Goal: Task Accomplishment & Management: Manage account settings

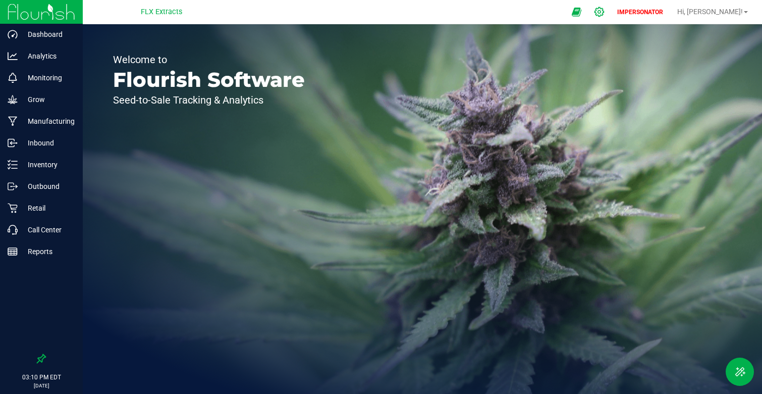
click at [605, 11] on icon at bounding box center [599, 12] width 11 height 11
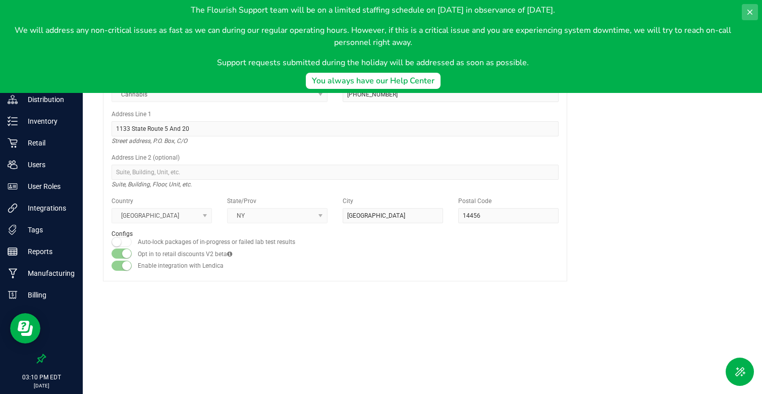
click at [748, 13] on icon at bounding box center [750, 12] width 8 height 8
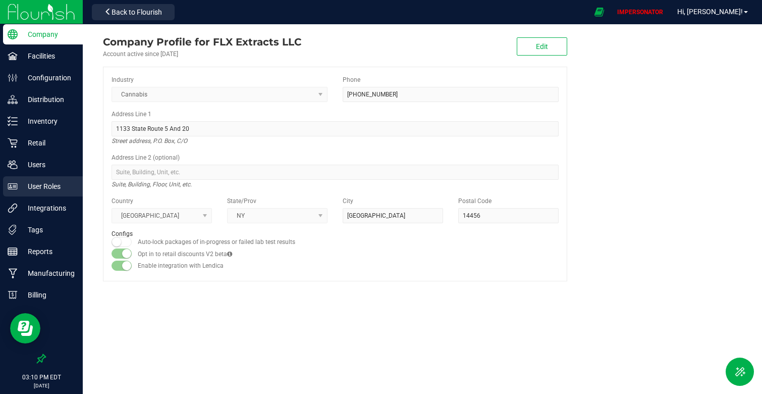
click at [62, 183] on p "User Roles" at bounding box center [48, 186] width 61 height 12
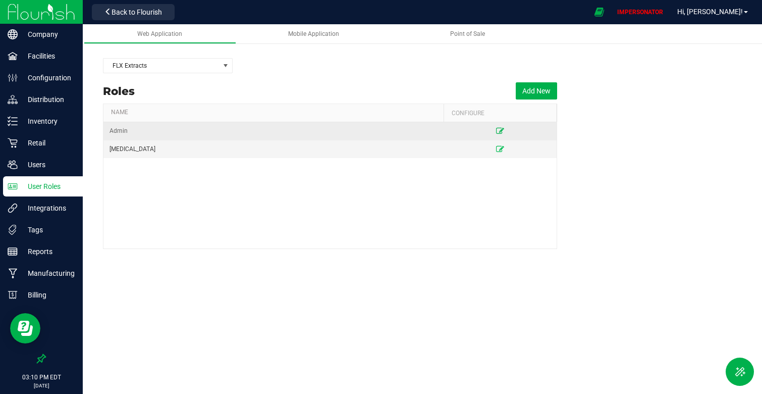
click at [499, 131] on icon at bounding box center [500, 131] width 8 height 6
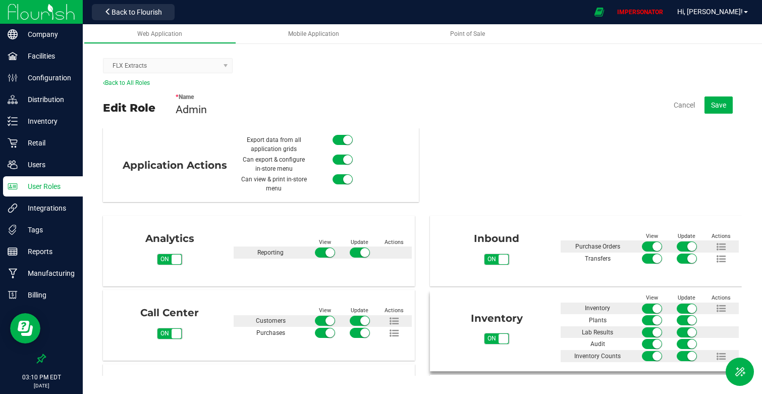
click at [723, 314] on div at bounding box center [687, 320] width 104 height 12
click at [723, 308] on icon at bounding box center [721, 308] width 9 height 9
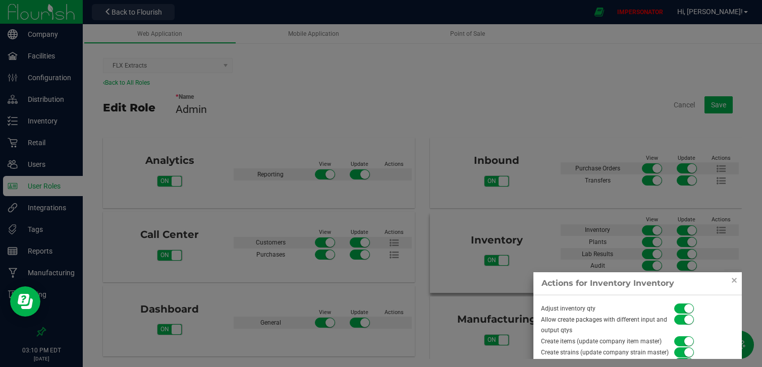
scroll to position [2, 0]
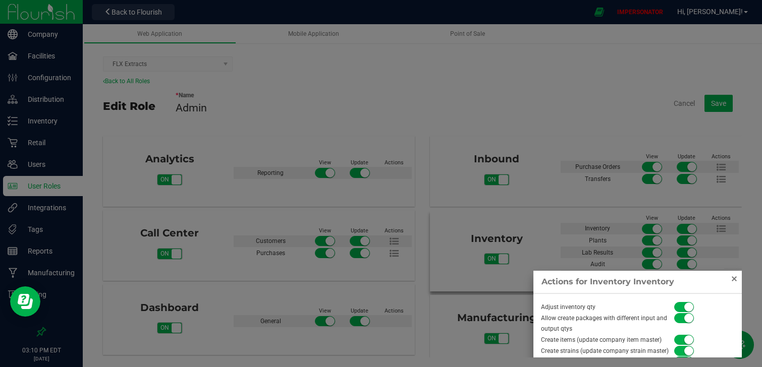
click at [736, 279] on link "Close" at bounding box center [734, 279] width 12 height 12
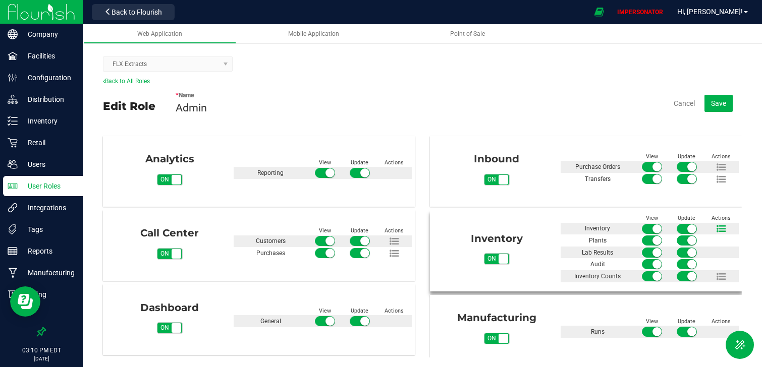
click at [719, 229] on icon at bounding box center [721, 229] width 9 height 9
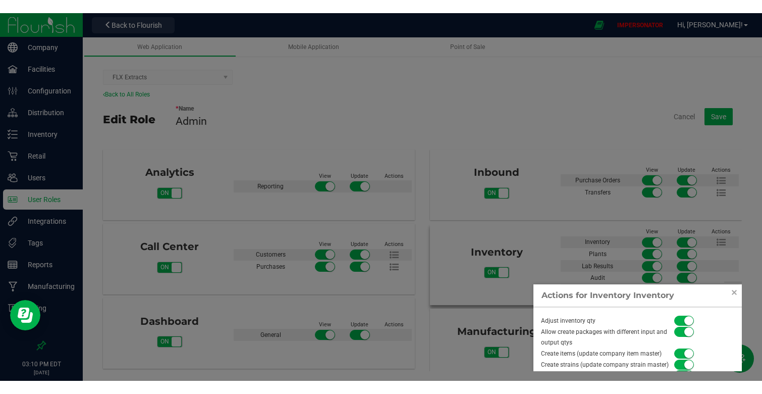
scroll to position [150, 0]
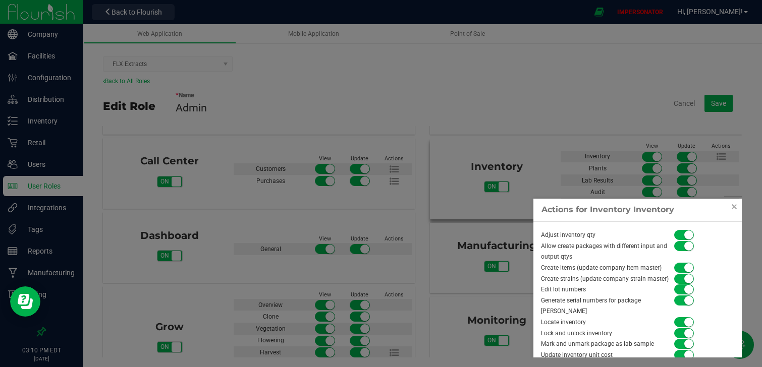
click at [624, 344] on div "Adjust inventory qty Allow create packages with different input and output qtys…" at bounding box center [638, 290] width 208 height 136
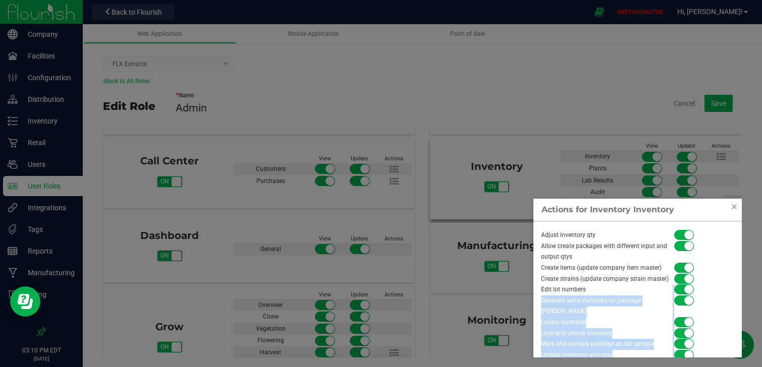
drag, startPoint x: 594, startPoint y: 290, endPoint x: 534, endPoint y: 292, distance: 60.1
click at [534, 292] on div "Actions for Inventory Inventory Adjust inventory qty Allow create packages with…" at bounding box center [638, 278] width 208 height 159
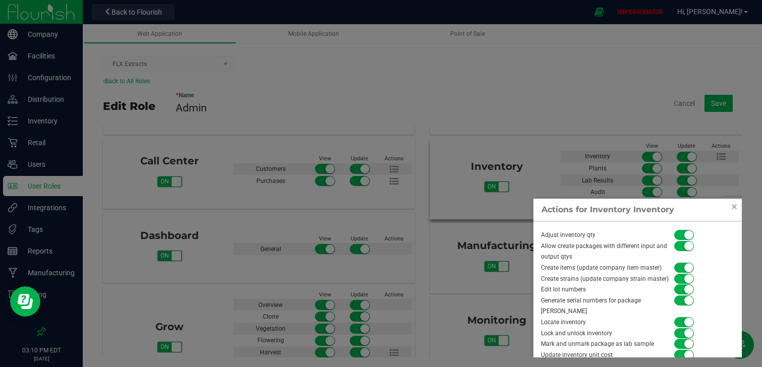
click at [540, 290] on div "Edit lot numbers" at bounding box center [603, 290] width 139 height 11
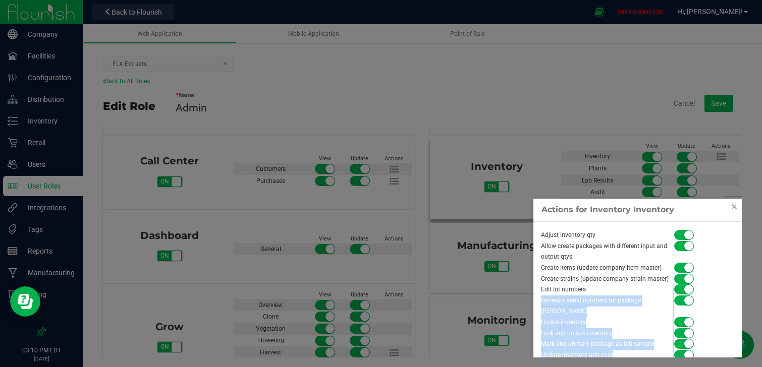
drag, startPoint x: 590, startPoint y: 287, endPoint x: 535, endPoint y: 290, distance: 54.6
click at [535, 290] on div "Actions for Inventory Inventory Adjust inventory qty Allow create packages with…" at bounding box center [638, 278] width 208 height 159
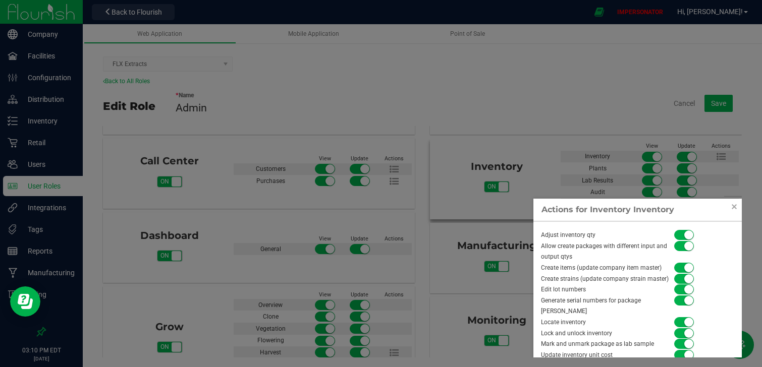
click at [557, 298] on div "Generate serial numbers for package [PERSON_NAME]" at bounding box center [603, 307] width 139 height 22
drag, startPoint x: 540, startPoint y: 290, endPoint x: 585, endPoint y: 289, distance: 45.4
click at [585, 289] on div "Edit lot numbers" at bounding box center [603, 290] width 139 height 11
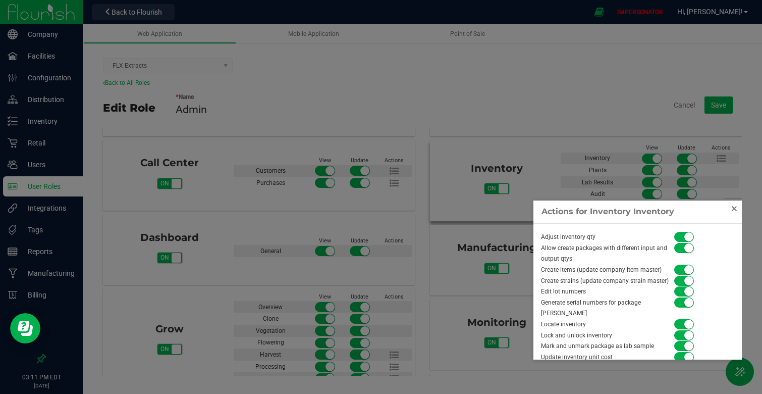
click at [736, 211] on link "Close" at bounding box center [734, 208] width 12 height 12
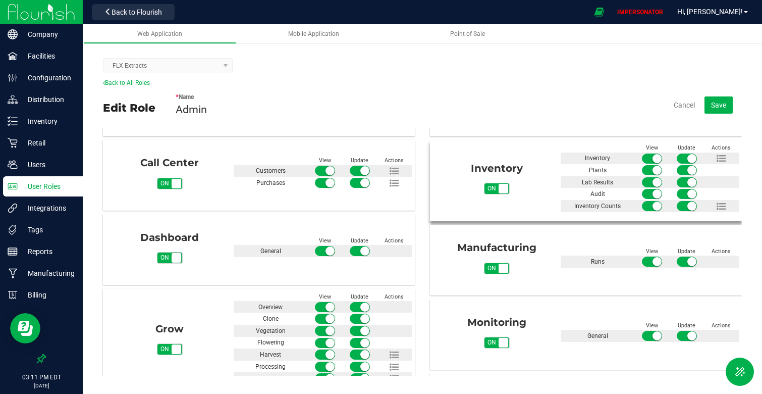
click at [364, 107] on div "* Name Admin Cancel Save" at bounding box center [459, 104] width 566 height 35
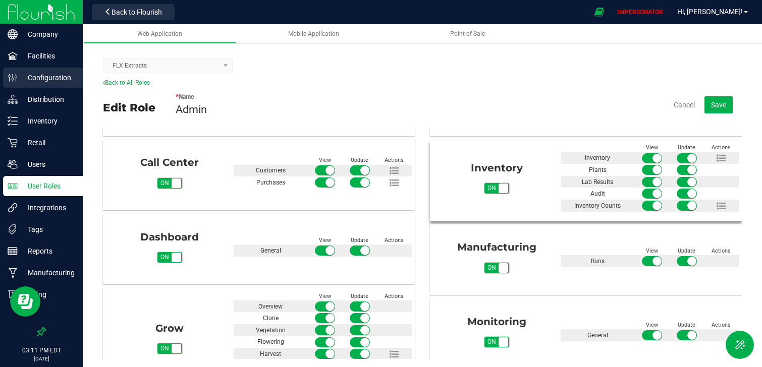
click at [68, 74] on p "Configuration" at bounding box center [48, 78] width 61 height 12
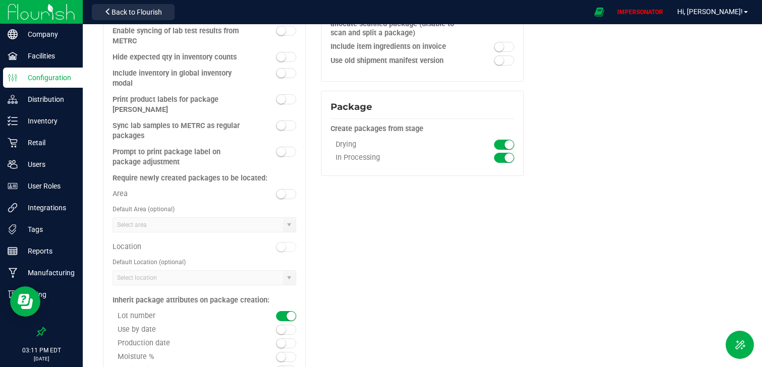
scroll to position [1161, 0]
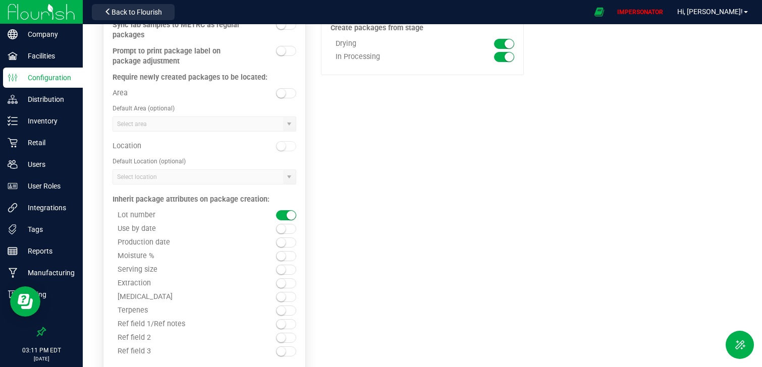
drag, startPoint x: 112, startPoint y: 180, endPoint x: 212, endPoint y: 187, distance: 100.7
click at [213, 186] on div "Inherit package attributes on package creation: Lot number Use by date Producti…" at bounding box center [205, 273] width 184 height 175
drag, startPoint x: 115, startPoint y: 195, endPoint x: 158, endPoint y: 195, distance: 43.9
click at [159, 211] on div "Lot number" at bounding box center [182, 215] width 138 height 9
click at [139, 211] on div "Lot number" at bounding box center [182, 215] width 138 height 9
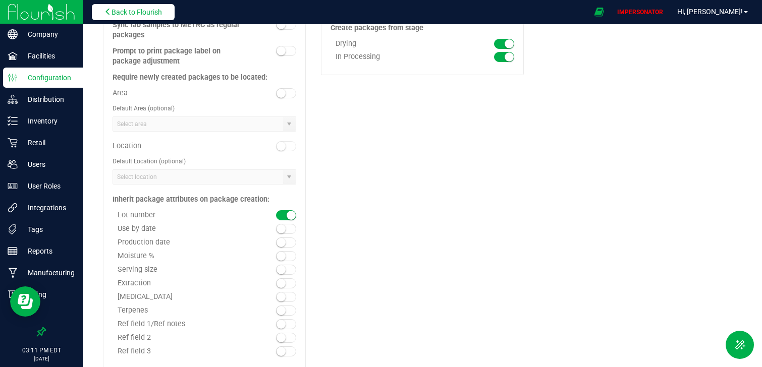
click at [121, 19] on button "Back to Flourish" at bounding box center [133, 12] width 83 height 16
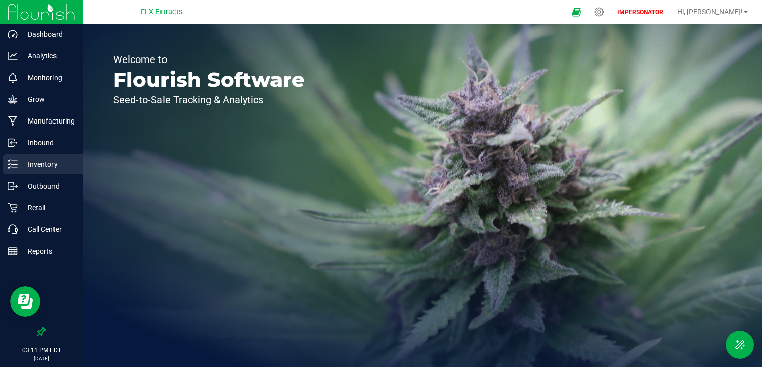
click at [49, 176] on link "Inventory" at bounding box center [41, 165] width 83 height 22
click at [52, 171] on div "Dashboard Analytics Monitoring Grow Manufacturing Inbound Inventory Outbound Re…" at bounding box center [381, 183] width 762 height 367
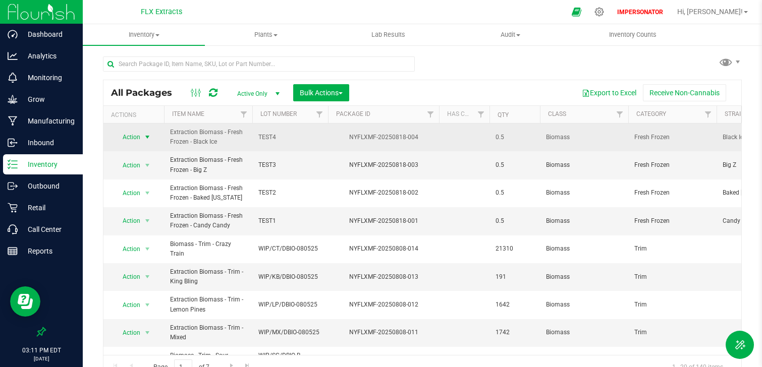
click at [141, 141] on span "select" at bounding box center [147, 137] width 13 height 14
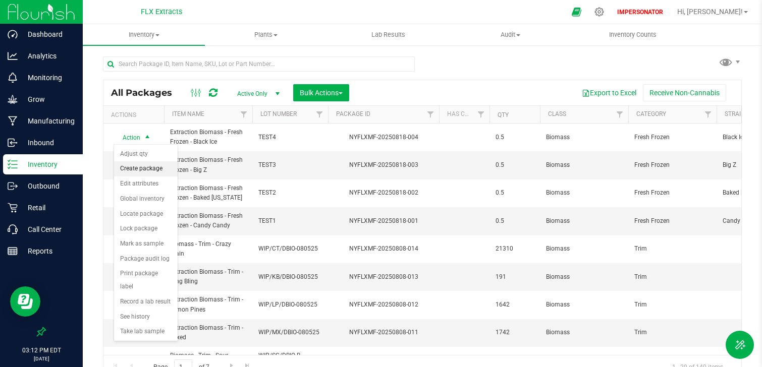
click at [140, 170] on li "Create package" at bounding box center [146, 169] width 64 height 15
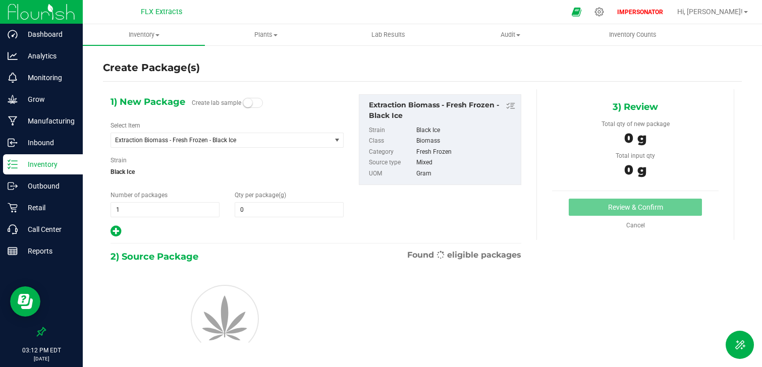
type input "0.0000"
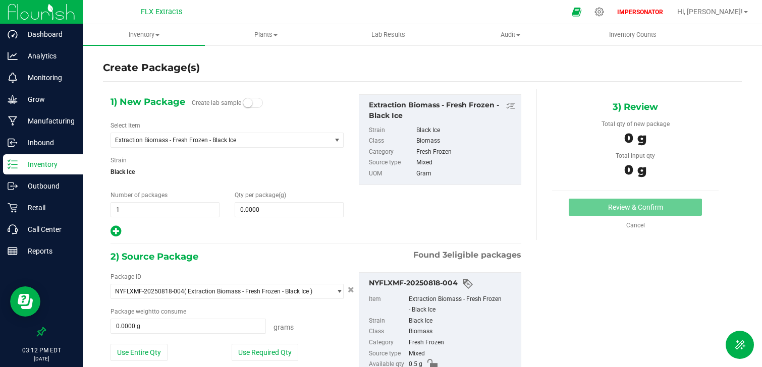
click at [58, 165] on p "Inventory" at bounding box center [48, 164] width 61 height 12
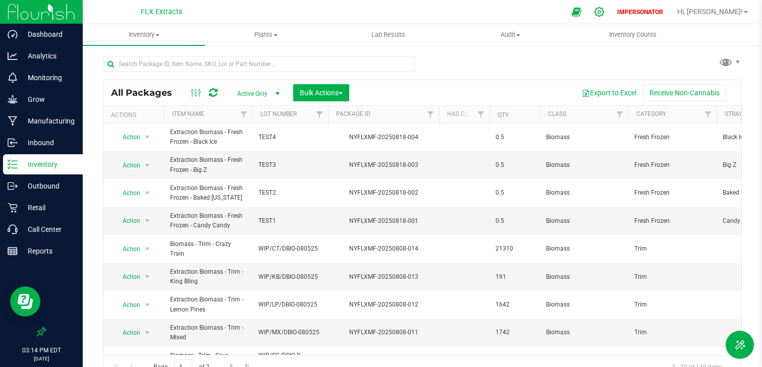
click at [605, 12] on icon at bounding box center [599, 12] width 11 height 11
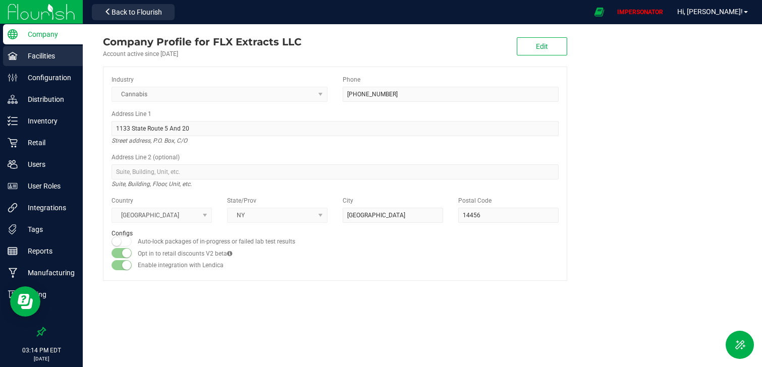
click at [34, 62] on div "Facilities" at bounding box center [43, 56] width 80 height 20
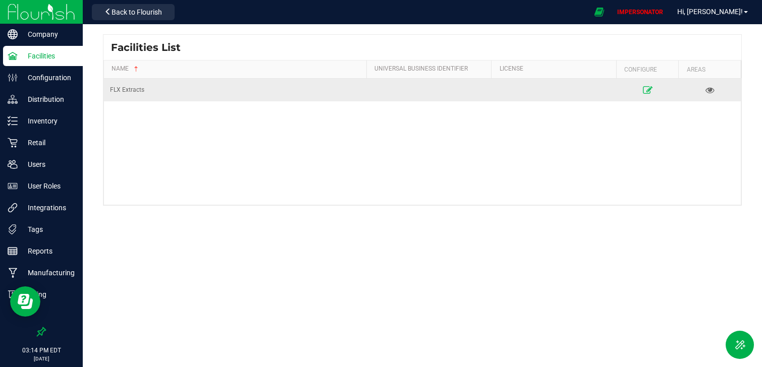
click at [645, 89] on icon at bounding box center [648, 89] width 10 height 7
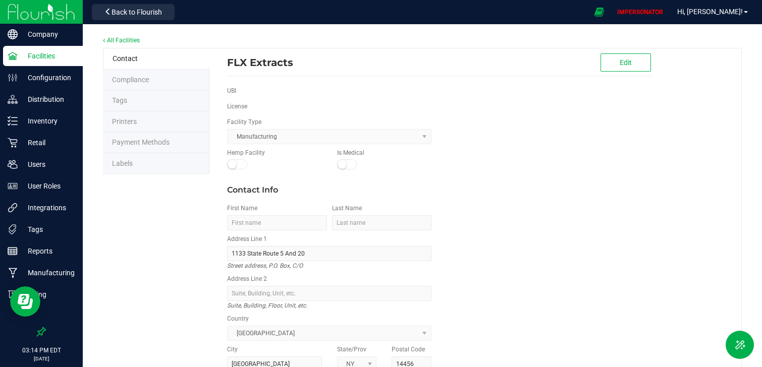
click at [131, 166] on span "Labels" at bounding box center [122, 163] width 21 height 8
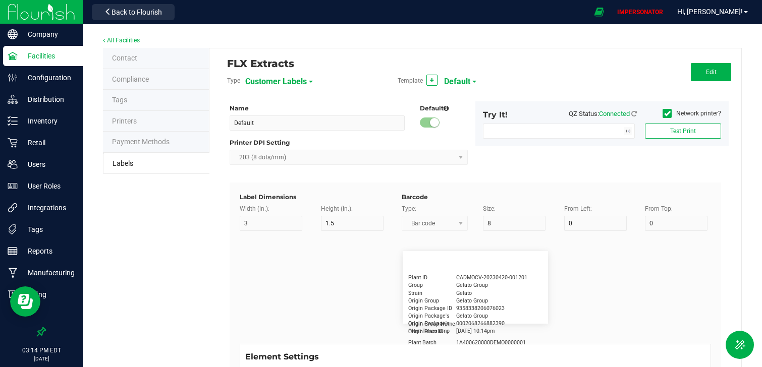
type input "2.25"
type input "1.25"
type input "20"
type input "5"
type input "Customer"
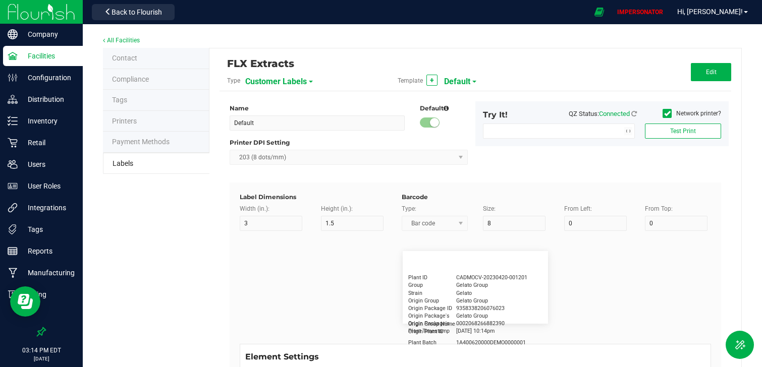
type input "15"
type input "5"
type input "[PERSON_NAME]"
type input "Product"
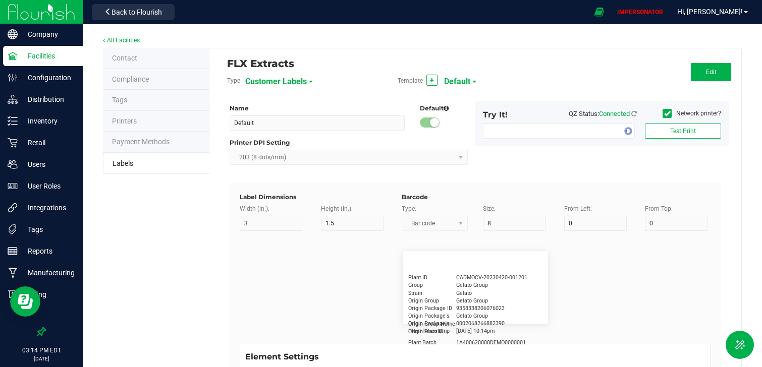
type input "15"
type input "5"
type input "10"
type input "GSC Oil Tincture"
type input "Qty"
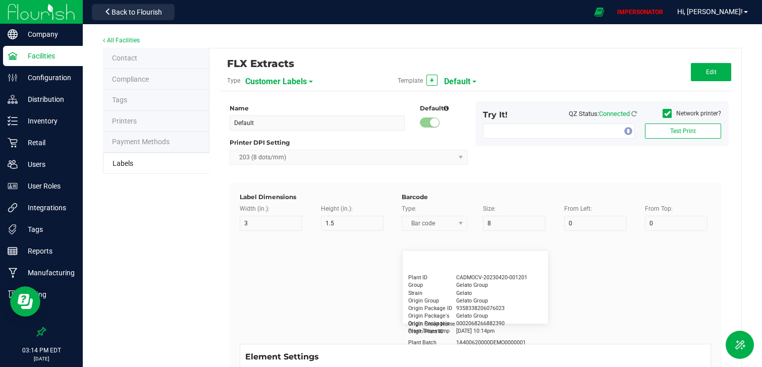
type input "5"
type input "15"
type input "3 ea"
type input "Physician"
type input "15"
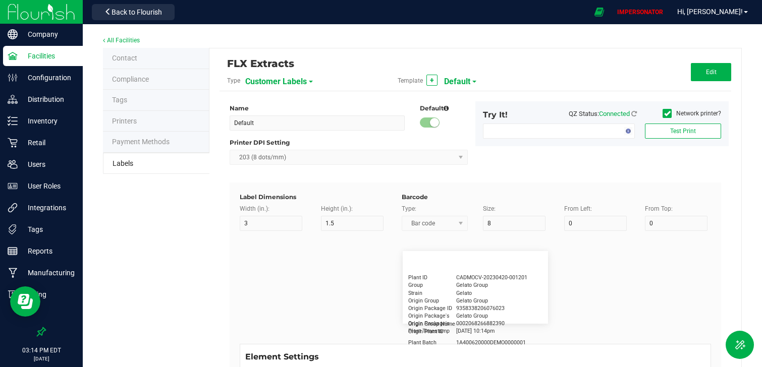
type input "5"
type input "Docfirst Doclast, MD."
type input "Order Date"
type input "15"
type input "5"
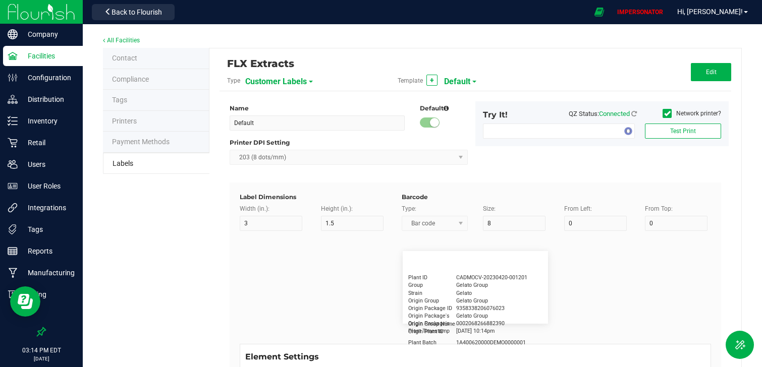
type input "25"
type input "[DATE] 1:17 pm"
type input "Package ID"
type input "15"
type input "5"
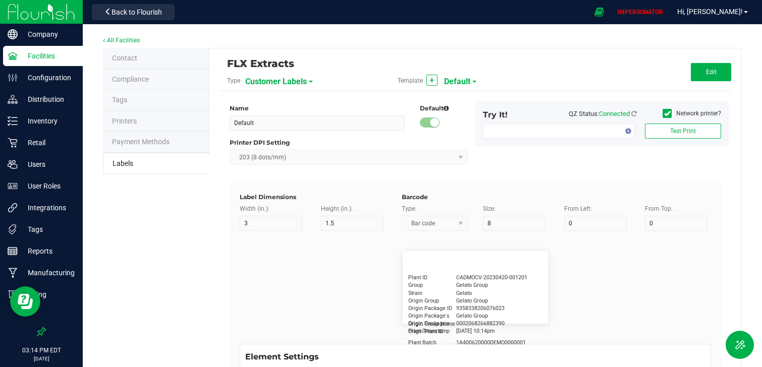
type input "10"
type input "CADMODS-20230420-096"
type input "Lot Number"
type input "15"
type input "5"
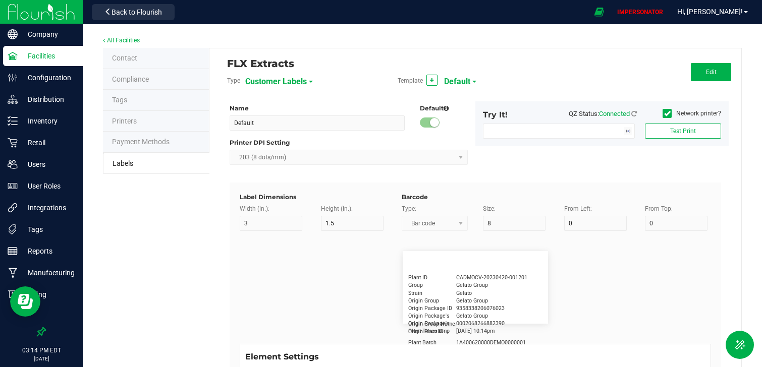
type input "10"
type input "LOTPXGDP-0912"
type input "Warning"
type input "15"
type input "5"
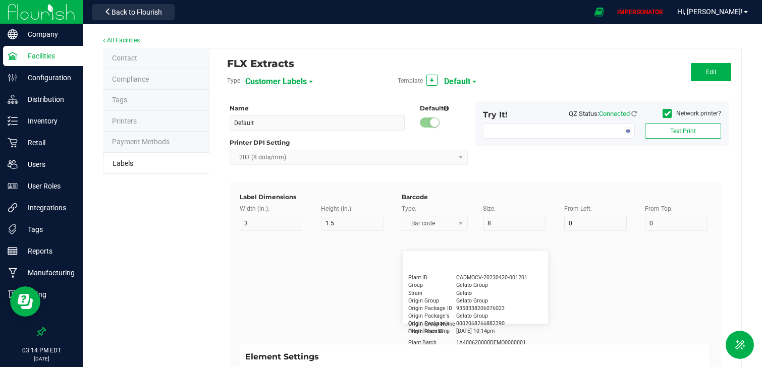
type input "30"
type input "Type Warning Here"
type input "Brand"
type input "15"
type input "5"
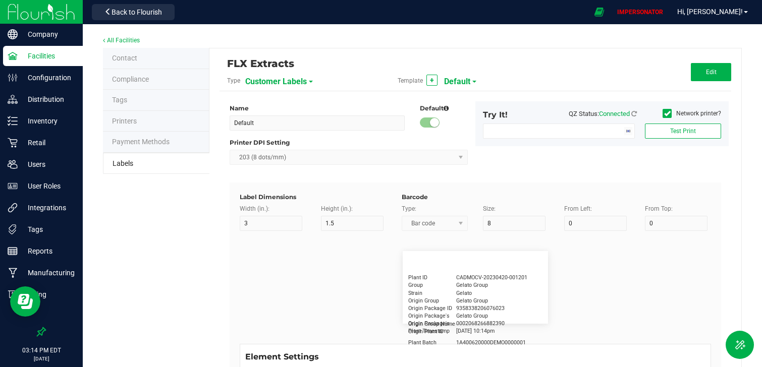
type input "30"
type input "Cannabis Co."
type input "NDC Number"
type input "15"
type input "5"
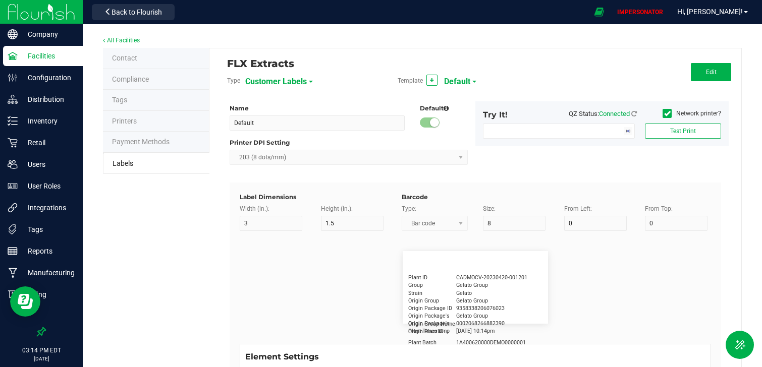
type input "30"
type input "[PHONE_NUMBER]"
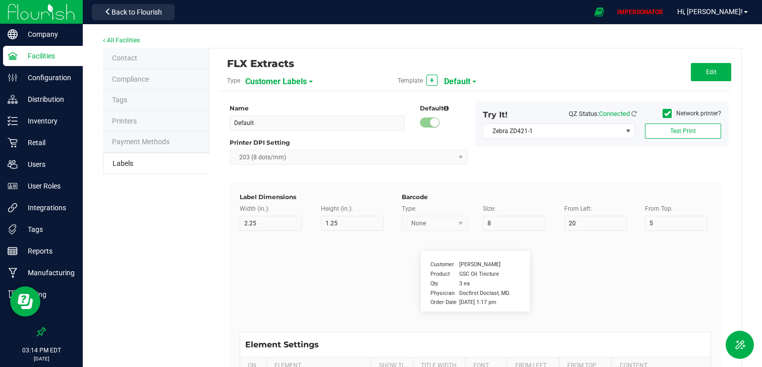
click at [277, 80] on span "Customer Labels" at bounding box center [276, 81] width 62 height 17
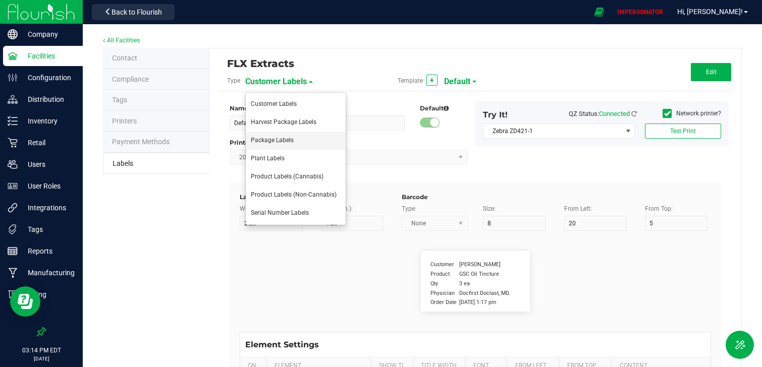
click at [286, 145] on li "Package Labels" at bounding box center [296, 141] width 100 height 18
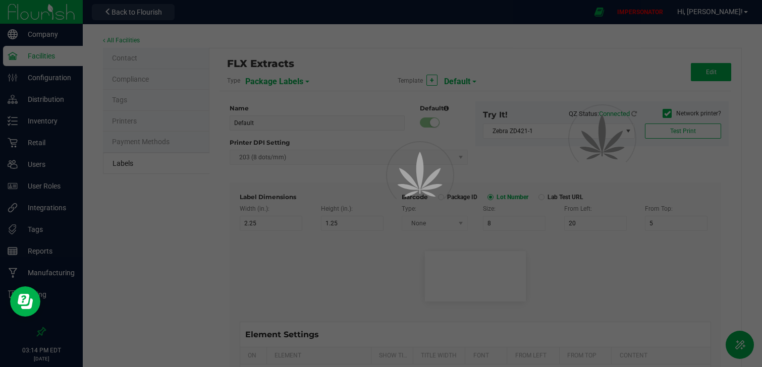
type input "10"
type input "15"
type input "25"
type input "SKU Name"
type input "25"
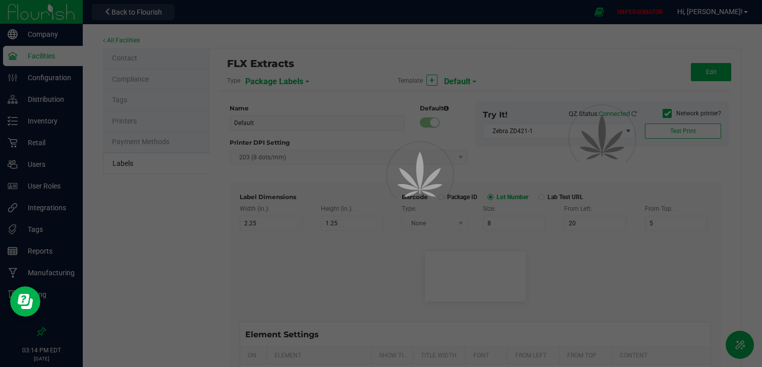
type input "10"
type input "2"
type input "Biomass Extract Fresh Frozen"
type input "Strain"
type input "25"
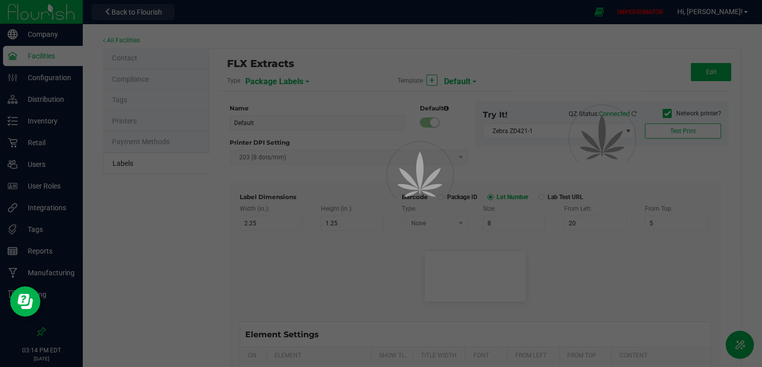
type input "10"
type input "2"
type input "Gelato"
type input "Lot Number"
type input "25"
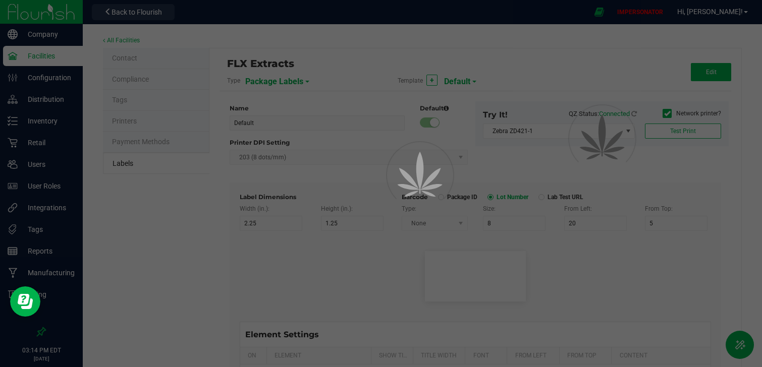
type input "10"
type input "2"
type input "LOT918234"
type input "Package ID"
type input "25"
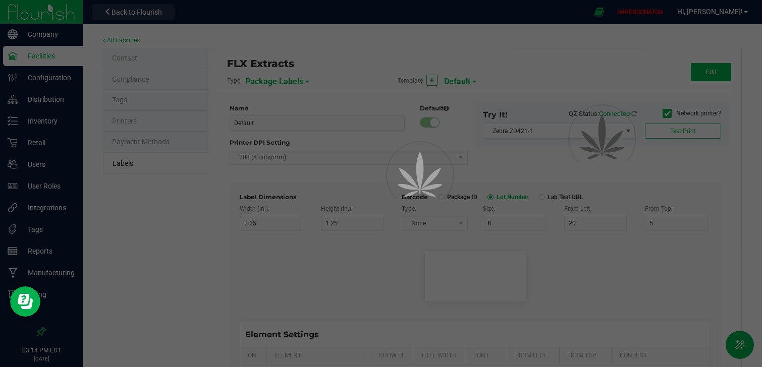
type input "10"
type input "5"
type input "CADMODS-20230420-096"
type input "Size"
type input "25"
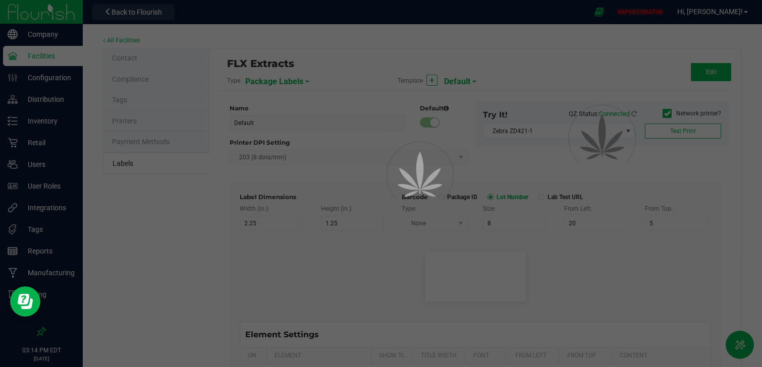
type input "10"
type input "20"
type input "44 ea"
type input "Package Date"
type input "25"
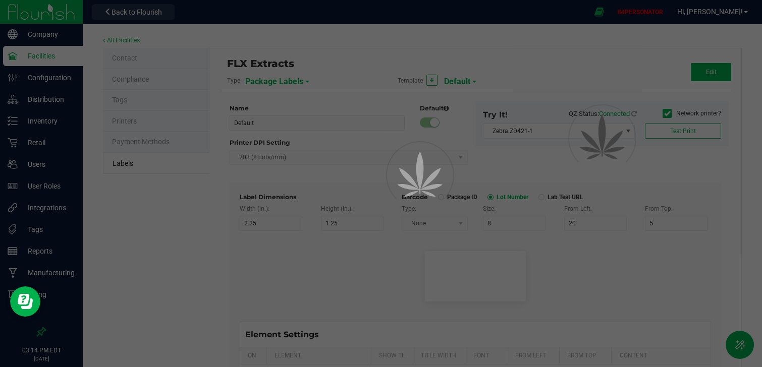
type input "10"
type input "25"
type input "[DATE] 10:14pm"
type input "SKU"
type input "25"
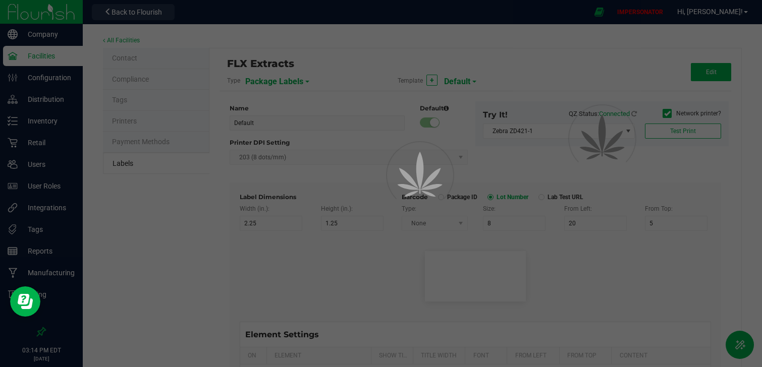
type input "10"
type input "30"
type input "42P017"
type input "Ref Field 1"
type input "25"
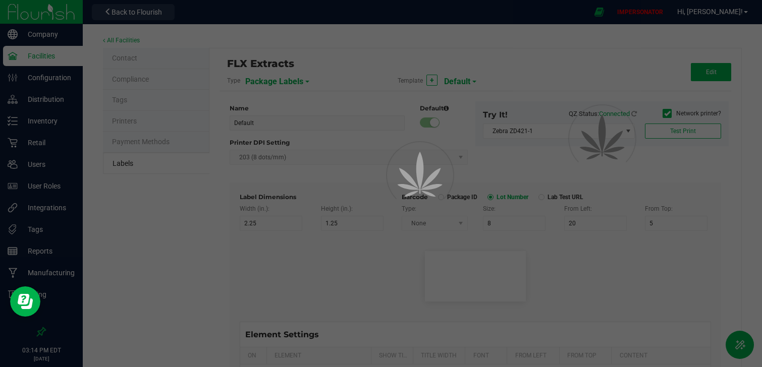
type input "10"
type input "35"
type input "Ref Field 1 Value"
type input "Ref Field 2"
type input "25"
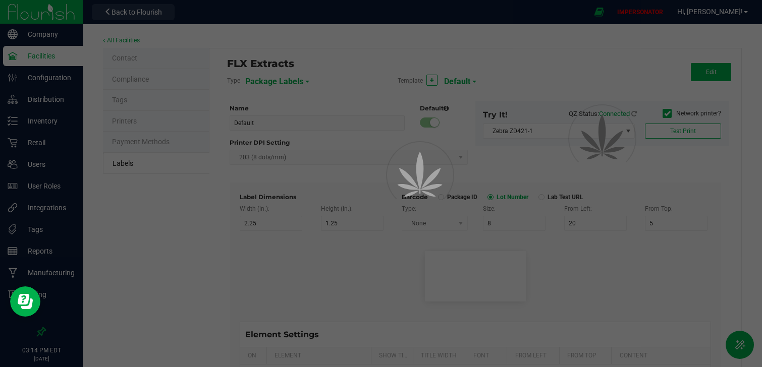
type input "10"
type input "35"
type input "Ref Field 2 Value"
type input "Ref Field 3"
type input "25"
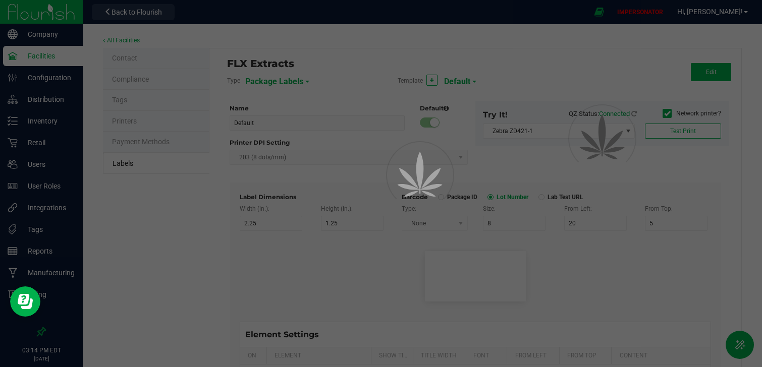
type input "10"
type input "35"
type input "Ref Field 3 Value"
type input "Item Ref Field 1"
type input "25"
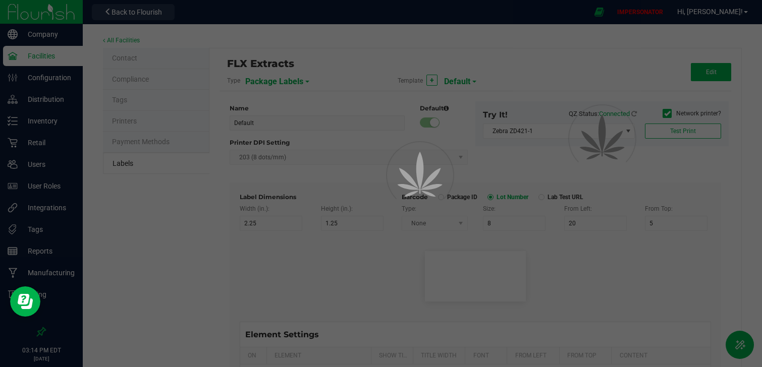
type input "10"
type input "35"
type input "Item Ref Field 1 Value"
type input "Item Ref Field 2"
type input "25"
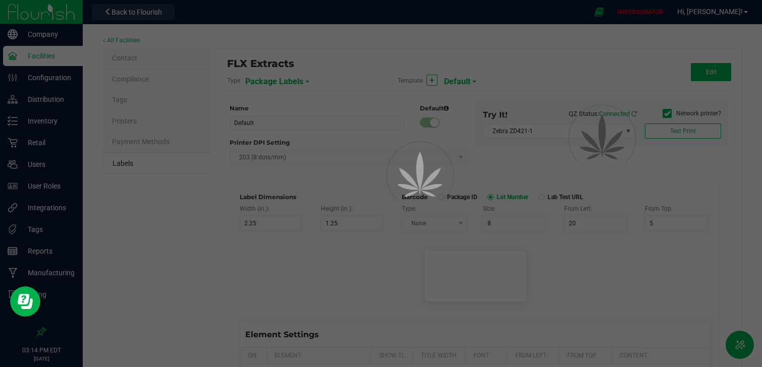
type input "10"
type input "35"
type input "Item Ref Field 2 Value"
type input "Item Ref Field 3"
type input "25"
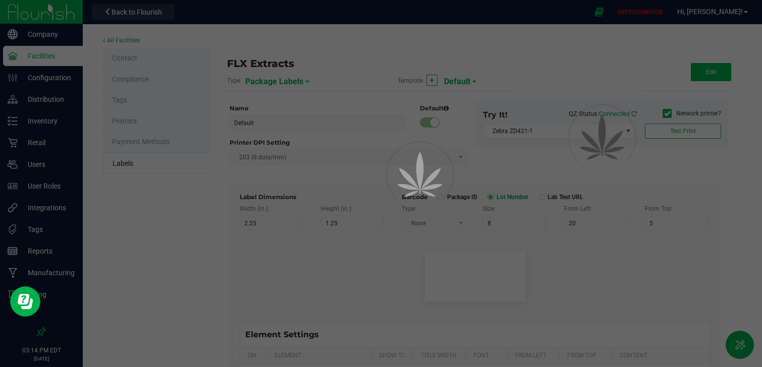
type input "10"
type input "35"
type input "Item Ref Field 3 Value"
type input "Item Ref Field 4"
type input "25"
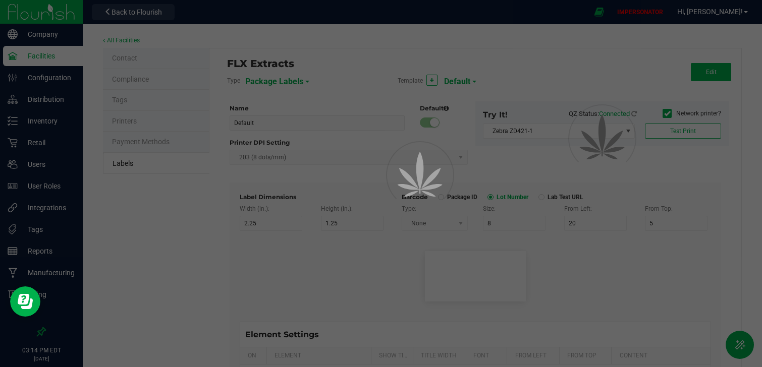
type input "10"
type input "35"
type input "Item Ref Field 4 Value"
type input "Item Ref Field 5"
type input "25"
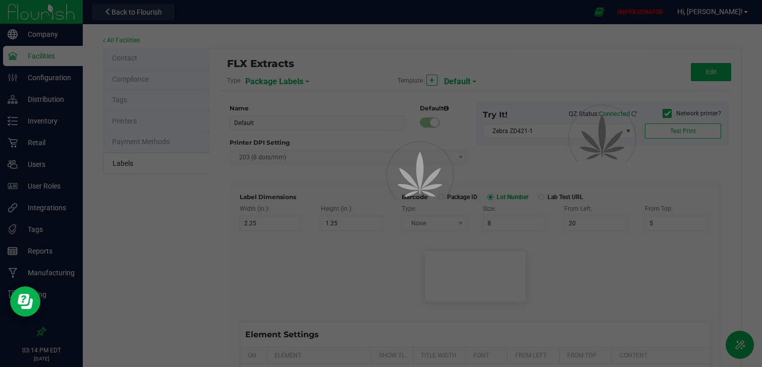
type input "10"
type input "35"
type input "Item Ref Field 5 Value"
type input "NDC Number"
type input "25"
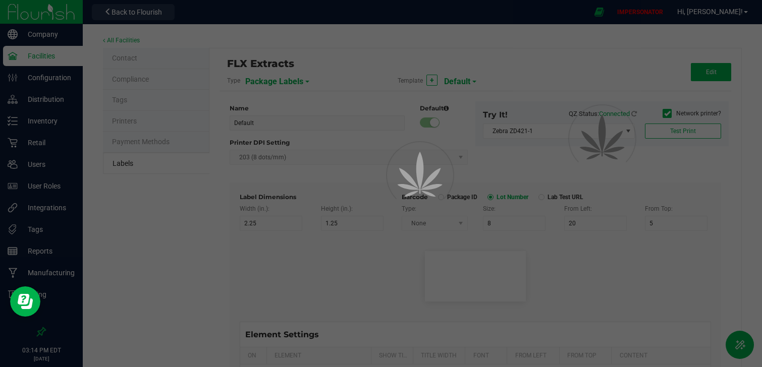
type input "10"
type input "35"
type input "[PHONE_NUMBER]"
type input "Number of Servings"
type input "25"
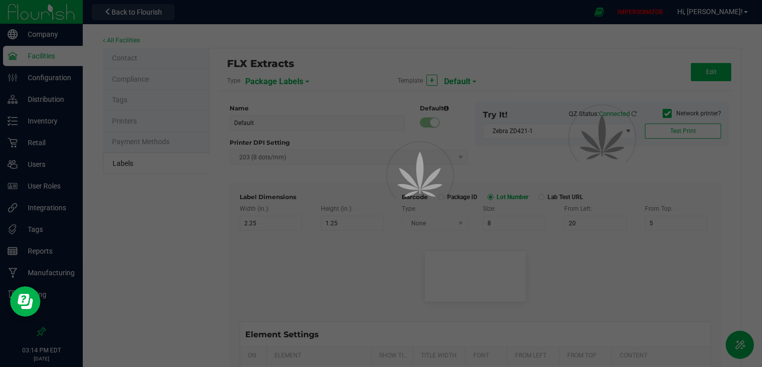
type input "10"
type input "35"
type input "4 servings/item"
type input "Serving Size"
type input "25"
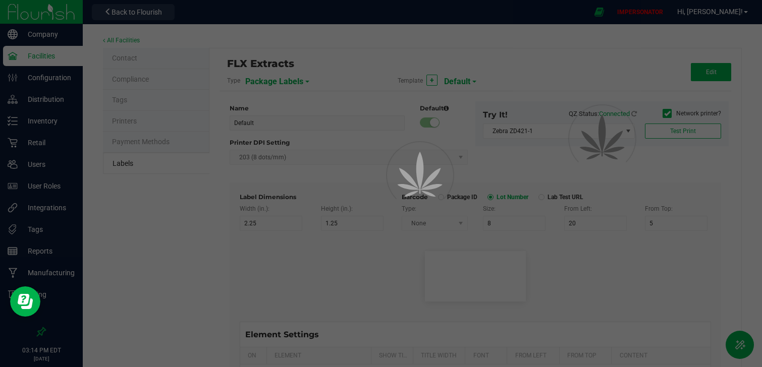
type input "10"
type input "35"
type input "1 cup"
type input "Serving Size (Grams)"
type input "25"
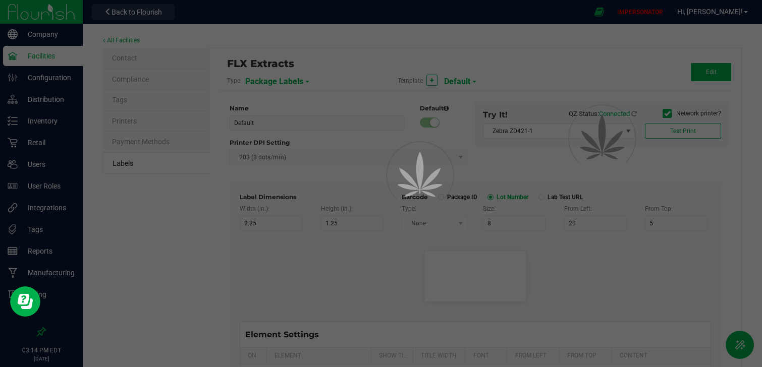
type input "10"
type input "35"
type input "4 g"
type input "Item Ingredients"
type input "25"
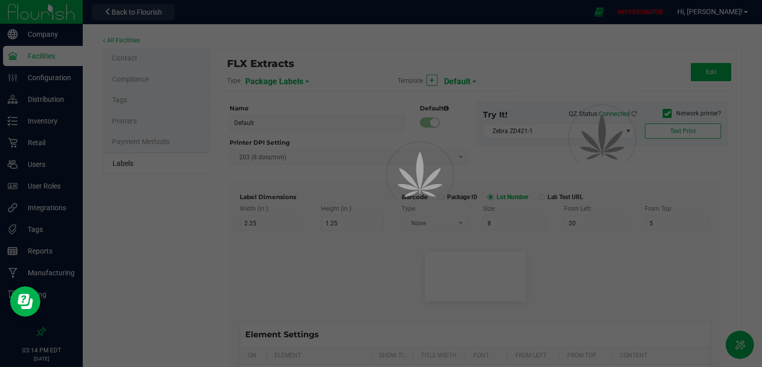
type input "10"
type input "35"
type input "Ingredient one, ingredient two"
type input "Allergens"
type input "25"
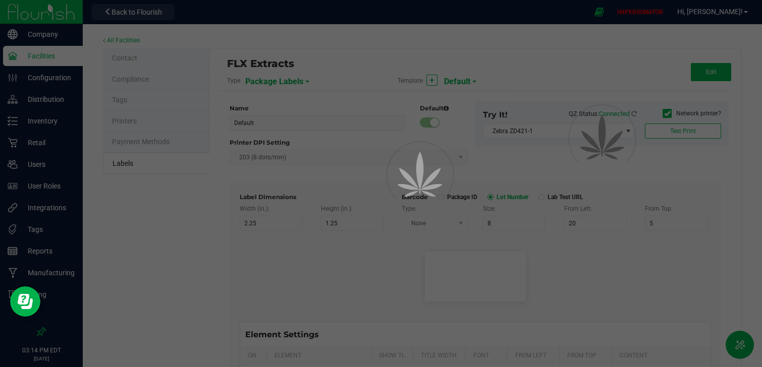
type input "10"
type input "35"
type input "Tree Nuts, Soy, Wheat"
type input "Feel"
type input "25"
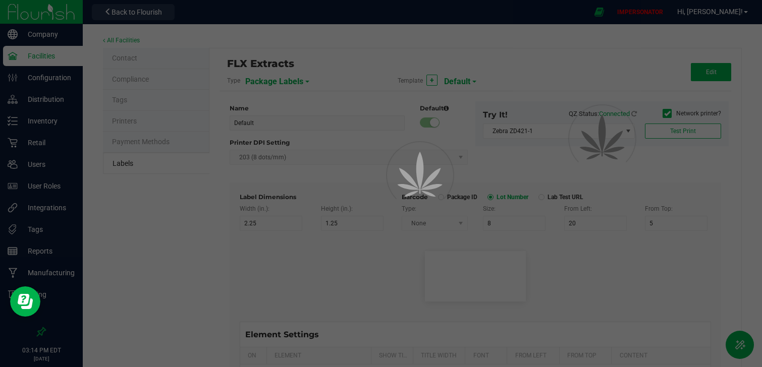
type input "10"
type input "35"
type input "Relaxed"
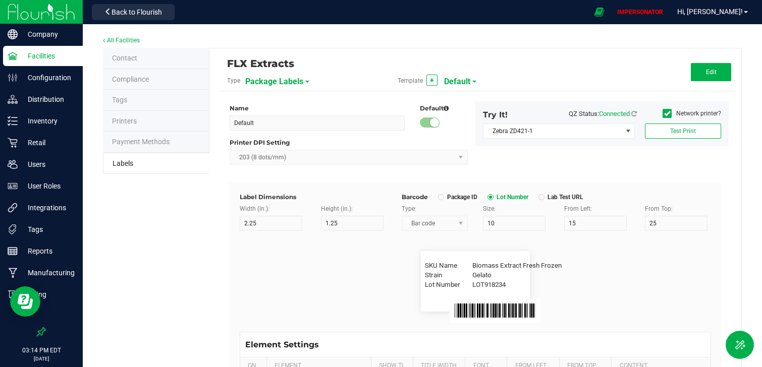
drag, startPoint x: 396, startPoint y: 81, endPoint x: 426, endPoint y: 81, distance: 29.8
click at [426, 81] on div "Template + Default" at bounding box center [475, 80] width 171 height 17
click at [457, 81] on span "Default" at bounding box center [457, 81] width 26 height 17
click at [582, 75] on div "Edit" at bounding box center [646, 72] width 171 height 18
drag, startPoint x: 238, startPoint y: 143, endPoint x: 311, endPoint y: 143, distance: 72.7
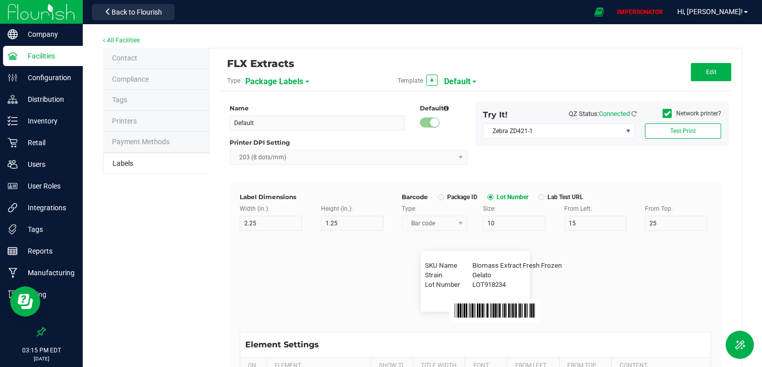
click at [310, 143] on div "Printer DPI Setting" at bounding box center [349, 142] width 238 height 9
drag, startPoint x: 427, startPoint y: 268, endPoint x: 455, endPoint y: 268, distance: 28.3
click at [456, 268] on span "SKU Name" at bounding box center [448, 266] width 47 height 10
click at [432, 275] on span "Strain" at bounding box center [448, 276] width 47 height 10
click at [432, 289] on span "Lot Number" at bounding box center [448, 285] width 47 height 10
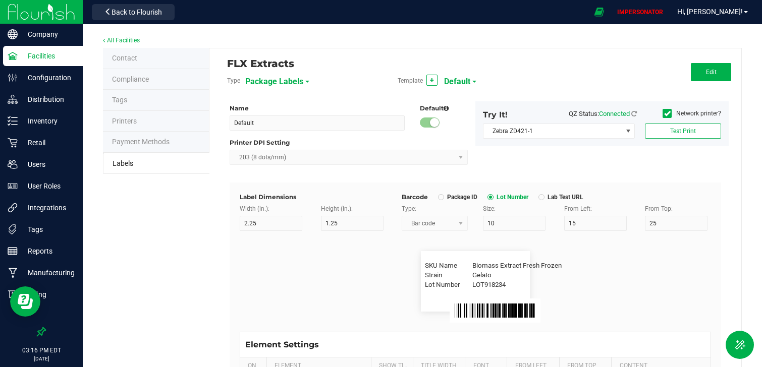
drag, startPoint x: 469, startPoint y: 267, endPoint x: 558, endPoint y: 264, distance: 89.4
click at [421, 251] on div "SKU Name Biomass Extract Fresh Frozen" at bounding box center [421, 251] width 0 height 0
click at [703, 75] on button "Edit" at bounding box center [711, 72] width 40 height 18
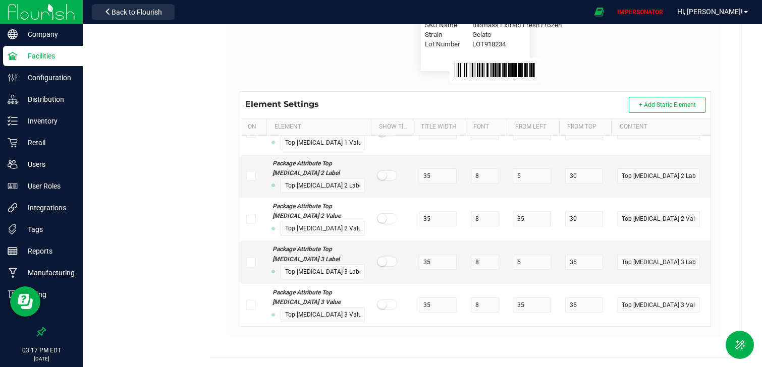
scroll to position [215, 0]
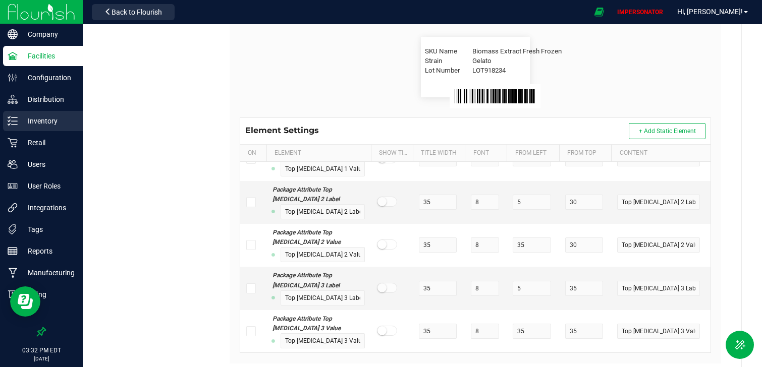
click at [46, 120] on p "Inventory" at bounding box center [48, 121] width 61 height 12
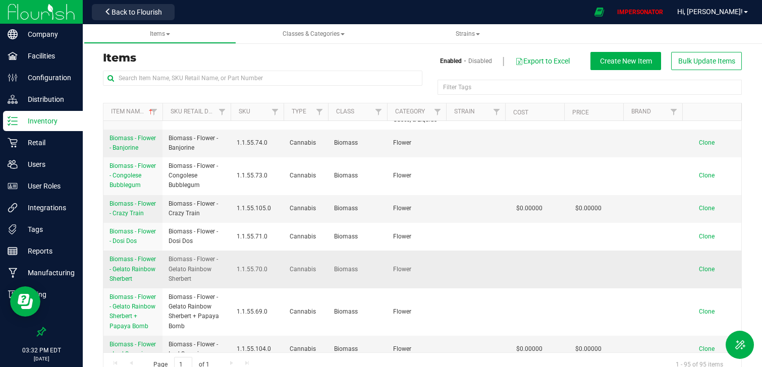
scroll to position [43, 0]
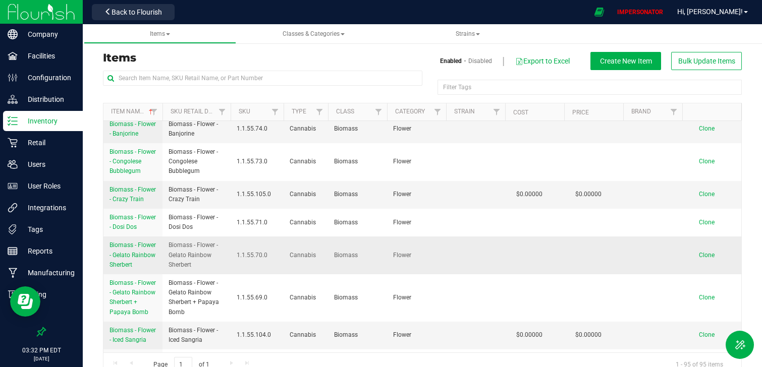
click at [134, 253] on span "Biomass - Flower - Gelato Rainbow Sherbert" at bounding box center [133, 255] width 46 height 26
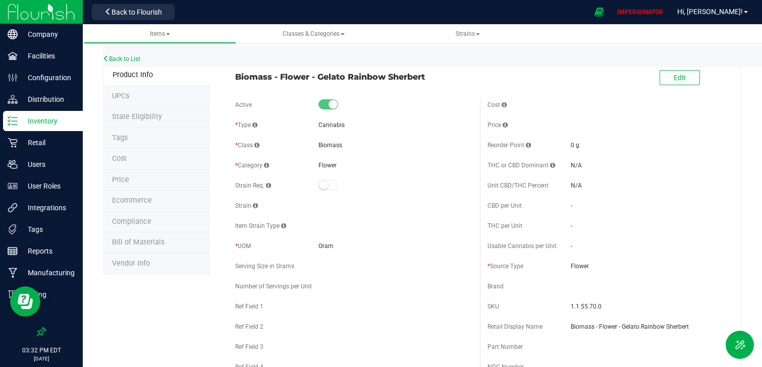
click at [163, 243] on li "Bill of Materials" at bounding box center [156, 243] width 107 height 21
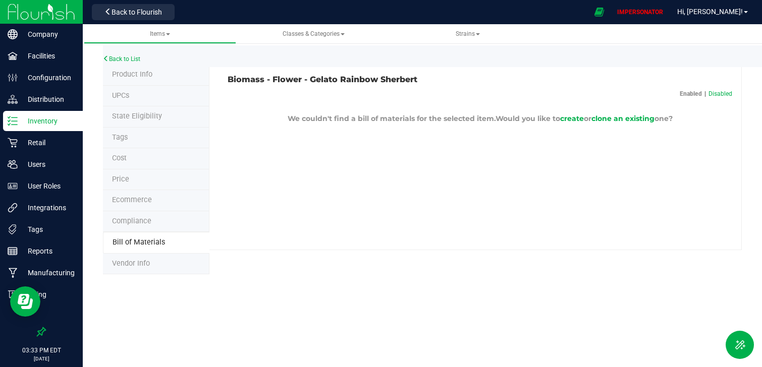
click at [51, 15] on img at bounding box center [42, 12] width 68 height 24
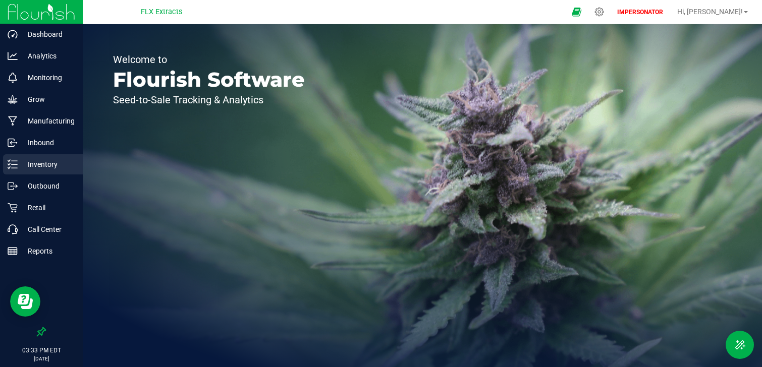
click at [44, 171] on div "Inventory" at bounding box center [43, 164] width 80 height 20
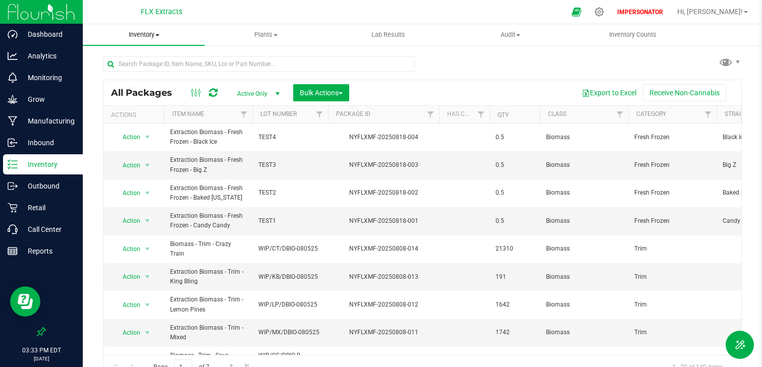
click at [147, 35] on span "Inventory" at bounding box center [144, 34] width 122 height 9
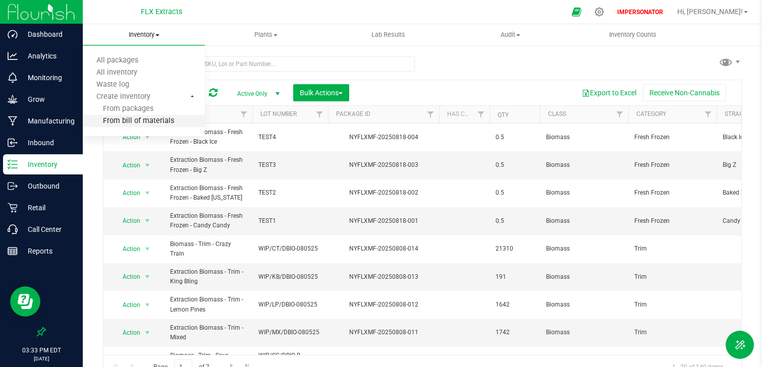
click at [159, 123] on span "From bill of materials" at bounding box center [128, 121] width 91 height 9
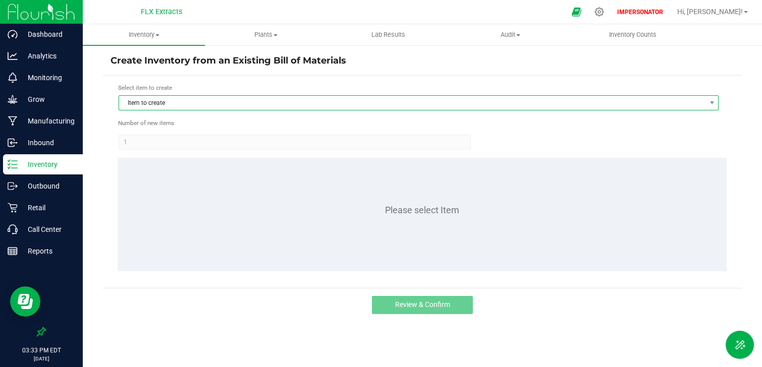
click at [150, 107] on span "Item to create" at bounding box center [412, 103] width 587 height 14
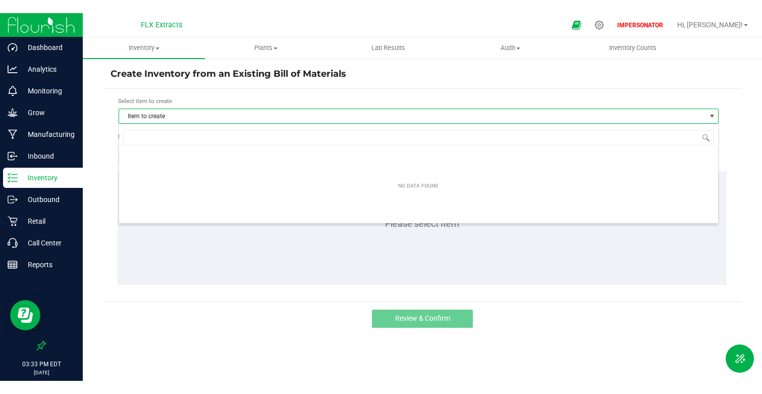
scroll to position [15, 600]
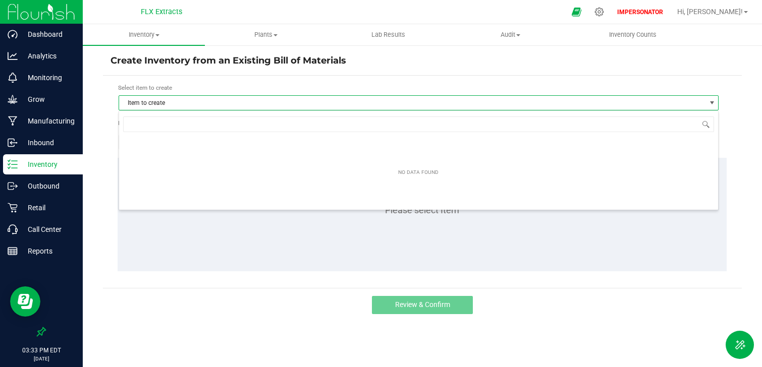
click at [173, 169] on div "NO DATA FOUND" at bounding box center [418, 172] width 599 height 71
click at [188, 269] on div "Please select Item" at bounding box center [422, 215] width 609 height 114
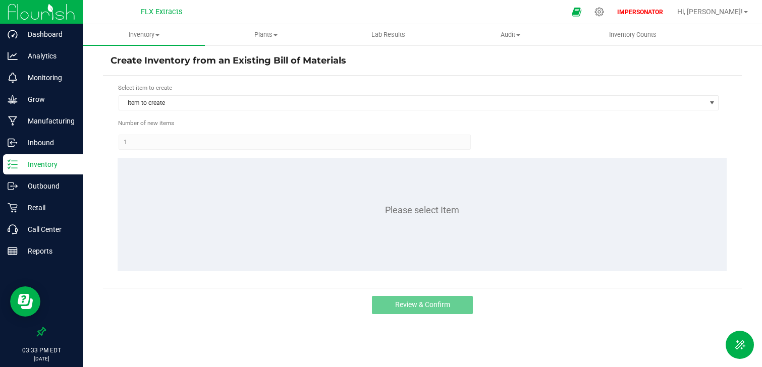
click at [171, 153] on form "Select item to create Item to create Number of new items 1 Please select Item" at bounding box center [423, 181] width 624 height 197
click at [181, 141] on kendo-numerictextbox "1" at bounding box center [295, 142] width 352 height 15
click at [222, 117] on form "Select item to create Item to create Number of new items 1 Please select Item" at bounding box center [423, 181] width 624 height 197
click at [252, 316] on div "Review & Confirm" at bounding box center [422, 305] width 639 height 34
click at [61, 129] on div "Manufacturing" at bounding box center [43, 121] width 80 height 20
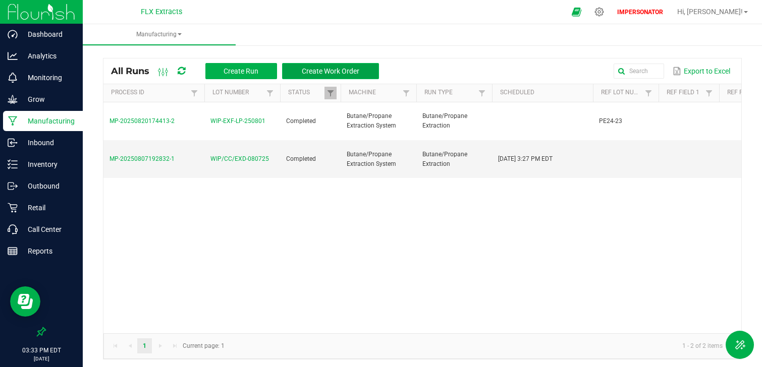
click at [325, 75] on span "Create Work Order" at bounding box center [331, 71] width 58 height 8
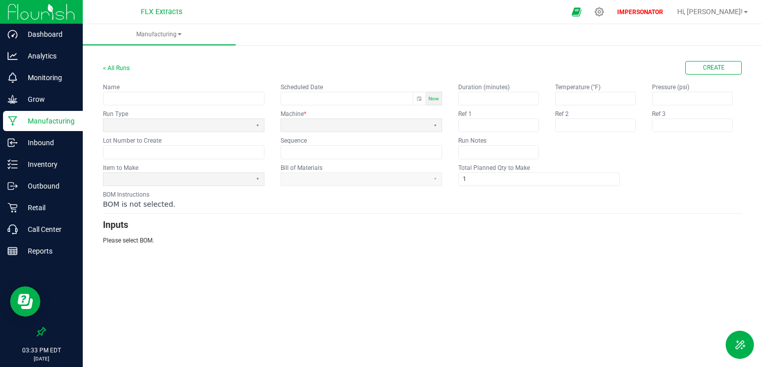
click at [312, 182] on div at bounding box center [362, 180] width 162 height 14
